Goal: Register for event/course

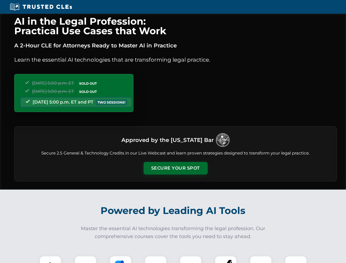
click at [176, 168] on button "Secure Your Spot" at bounding box center [176, 168] width 64 height 13
click at [50, 260] on img at bounding box center [51, 267] width 16 height 16
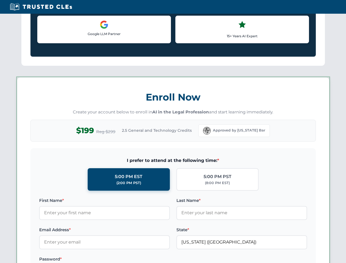
click at [121, 260] on label "Password *" at bounding box center [104, 259] width 131 height 7
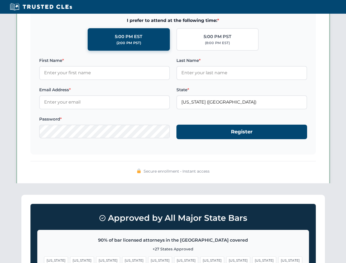
click at [253, 260] on span "[US_STATE]" at bounding box center [265, 261] width 24 height 8
